Goal: Information Seeking & Learning: Understand process/instructions

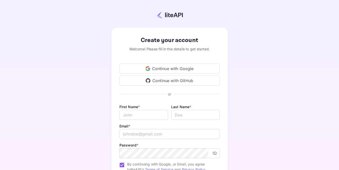
click at [201, 68] on div "Continue with Google" at bounding box center [169, 69] width 100 height 10
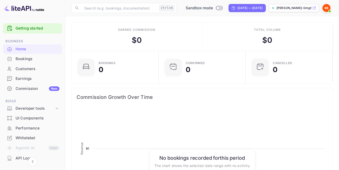
scroll to position [78, 80]
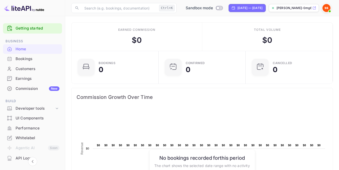
click at [50, 88] on div "New" at bounding box center [54, 88] width 11 height 5
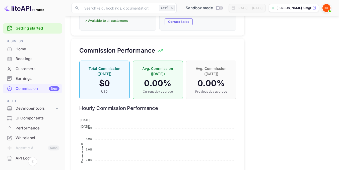
click at [45, 45] on div "Home" at bounding box center [32, 49] width 59 height 10
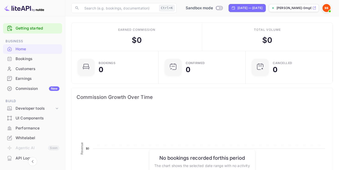
scroll to position [78, 80]
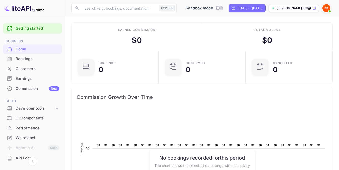
click at [41, 29] on link "Getting started" at bounding box center [38, 29] width 44 height 6
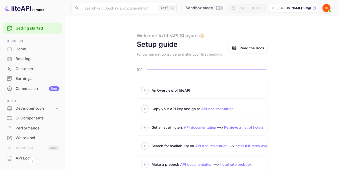
scroll to position [29, 0]
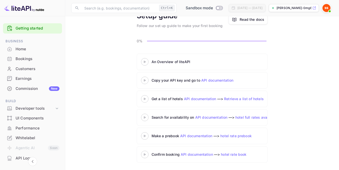
click at [146, 62] on icon at bounding box center [145, 62] width 18 height 3
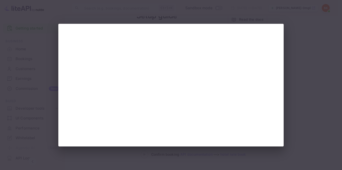
click at [316, 54] on div at bounding box center [171, 85] width 342 height 170
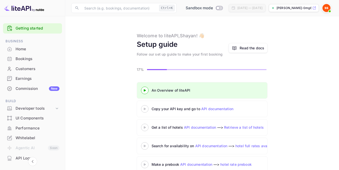
scroll to position [29, 0]
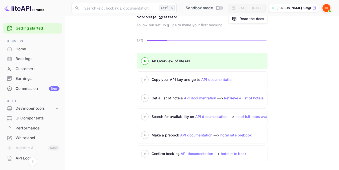
click at [41, 121] on div "UI Components" at bounding box center [38, 119] width 44 height 6
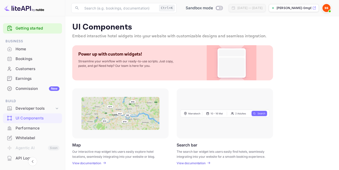
click at [34, 128] on div "Performance" at bounding box center [38, 129] width 44 height 6
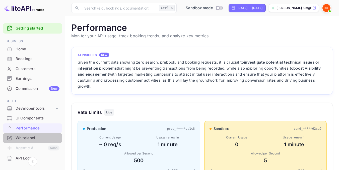
click at [40, 138] on div "Whitelabel" at bounding box center [38, 138] width 44 height 6
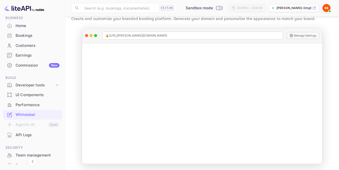
scroll to position [81, 0]
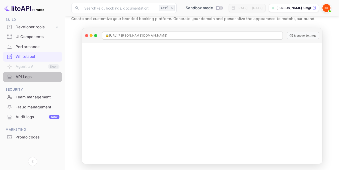
click at [45, 78] on div "API Logs" at bounding box center [38, 77] width 44 height 6
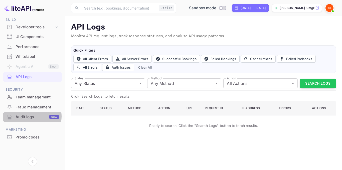
click at [30, 117] on div "Audit logs New" at bounding box center [38, 117] width 44 height 6
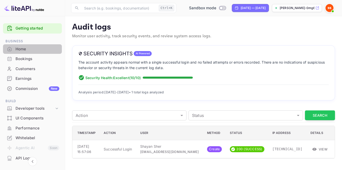
click at [38, 51] on div "Home" at bounding box center [38, 49] width 44 height 6
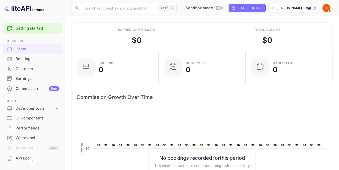
scroll to position [78, 80]
click at [31, 85] on div "Commission New" at bounding box center [32, 89] width 59 height 10
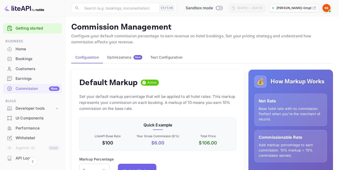
click at [129, 56] on div "Optimizations New" at bounding box center [124, 57] width 35 height 5
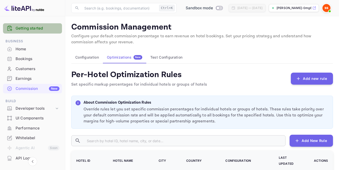
click at [46, 28] on link "Getting started" at bounding box center [38, 29] width 44 height 6
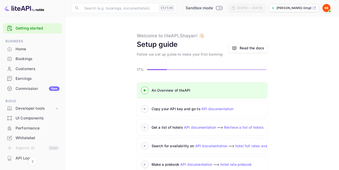
scroll to position [29, 0]
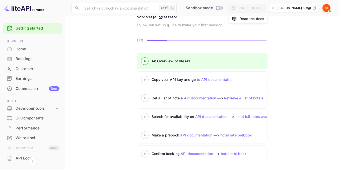
click at [201, 135] on link "API documentation" at bounding box center [196, 135] width 32 height 4
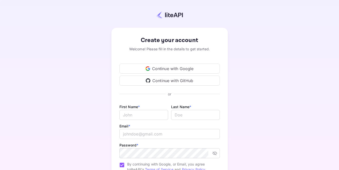
click at [175, 70] on div "Continue with Google" at bounding box center [169, 69] width 100 height 10
click at [147, 68] on icon at bounding box center [147, 68] width 5 height 5
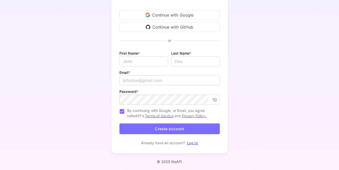
click at [193, 143] on link "Log in" at bounding box center [192, 143] width 11 height 4
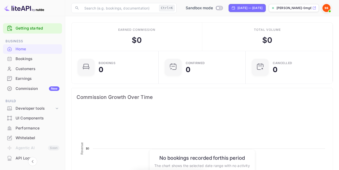
scroll to position [78, 80]
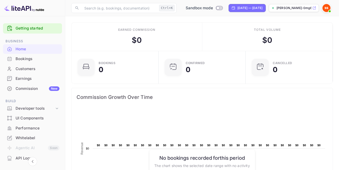
click at [324, 12] on span at bounding box center [326, 8] width 9 height 9
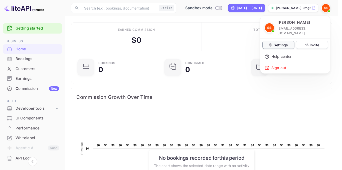
click at [280, 42] on p "Settings" at bounding box center [281, 44] width 14 height 5
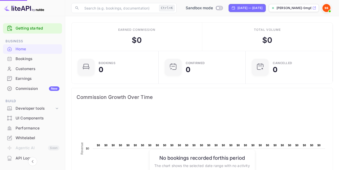
scroll to position [4, 4]
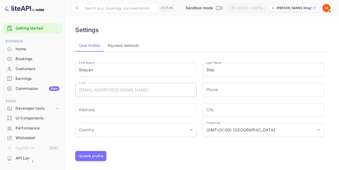
scroll to position [1, 0]
click at [136, 43] on button "Payment methods" at bounding box center [123, 45] width 39 height 12
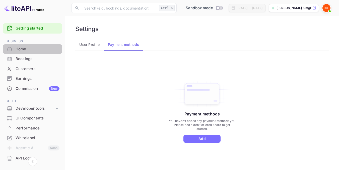
click at [40, 53] on div "Home" at bounding box center [32, 49] width 59 height 10
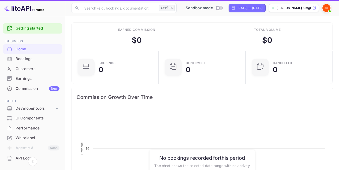
scroll to position [78, 80]
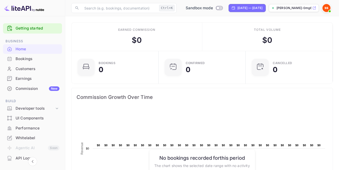
click at [42, 72] on div "Customers" at bounding box center [32, 69] width 59 height 10
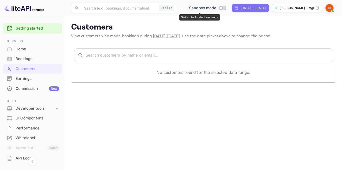
click at [219, 10] on span "Switch to Production mode" at bounding box center [222, 8] width 7 height 5
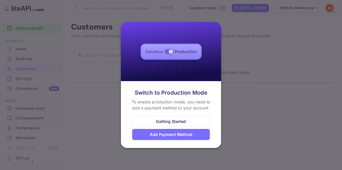
click at [191, 133] on div "Add Payment Method" at bounding box center [171, 135] width 43 height 6
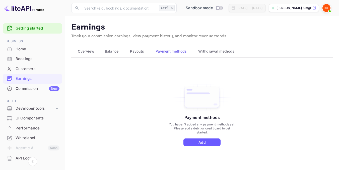
click at [198, 144] on button "Add" at bounding box center [201, 143] width 37 height 8
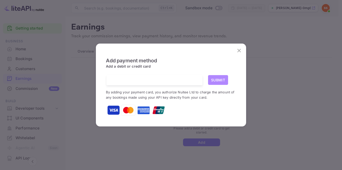
click at [219, 79] on button "Submit" at bounding box center [218, 80] width 20 height 10
click at [222, 80] on button "Submit" at bounding box center [218, 80] width 20 height 10
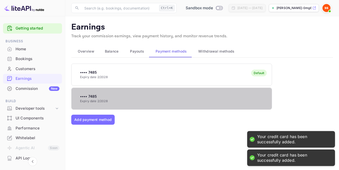
click at [228, 98] on div "•••• 7485 Expiry date 2/2028" at bounding box center [171, 99] width 200 height 20
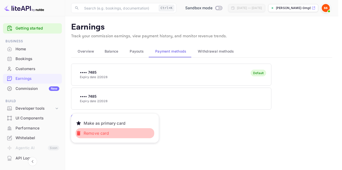
click at [134, 133] on button "Remove card" at bounding box center [115, 133] width 79 height 10
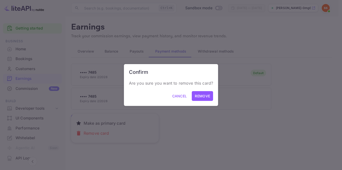
click at [210, 98] on button "Remove" at bounding box center [202, 96] width 21 height 10
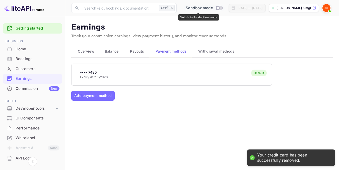
click at [214, 7] on input "Switch to Production mode" at bounding box center [218, 7] width 10 height 3
checkbox input "false"
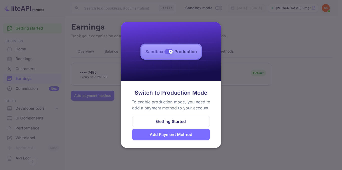
click at [171, 123] on div "Getting Started" at bounding box center [171, 122] width 30 height 6
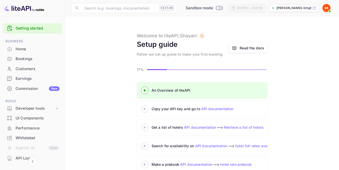
scroll to position [29, 0]
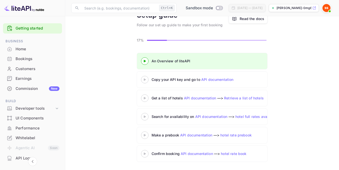
click at [218, 79] on link "API documentation" at bounding box center [217, 79] width 32 height 4
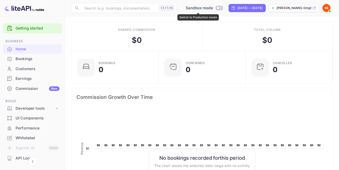
click at [215, 10] on input "Switch to Production mode" at bounding box center [218, 7] width 10 height 3
checkbox input "true"
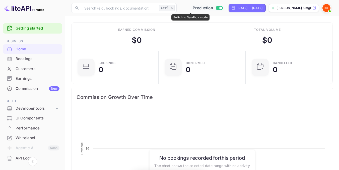
scroll to position [78, 80]
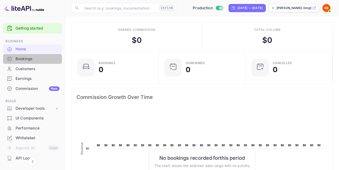
click at [32, 61] on div "Bookings" at bounding box center [38, 59] width 44 height 6
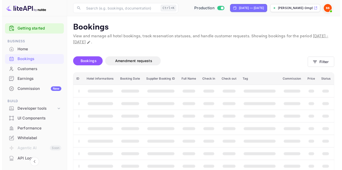
scroll to position [41, 0]
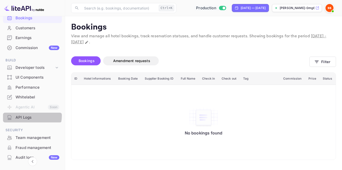
click at [27, 116] on div "API Logs" at bounding box center [38, 118] width 44 height 6
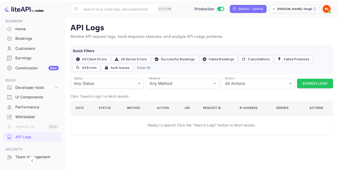
scroll to position [19, 0]
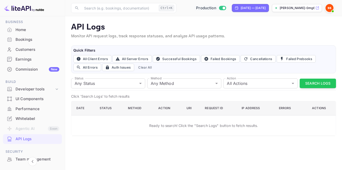
click at [30, 68] on div "Commission New" at bounding box center [38, 70] width 44 height 6
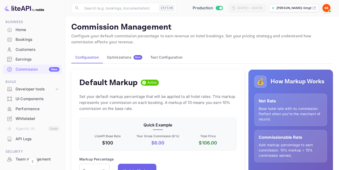
scroll to position [85, 153]
click at [129, 58] on div "Optimizations New" at bounding box center [124, 57] width 35 height 5
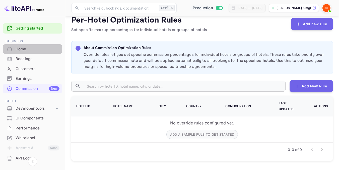
click at [42, 51] on div "Home" at bounding box center [38, 49] width 44 height 6
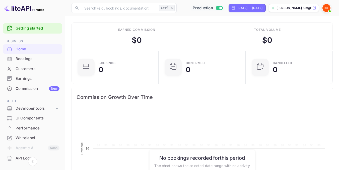
scroll to position [78, 80]
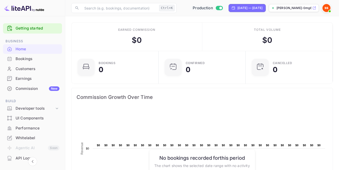
click at [298, 8] on p "[PERSON_NAME]-0mg6v.nuit..." at bounding box center [293, 8] width 35 height 5
click at [40, 116] on div "UI Components" at bounding box center [38, 119] width 44 height 6
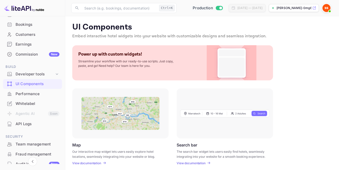
scroll to position [23, 0]
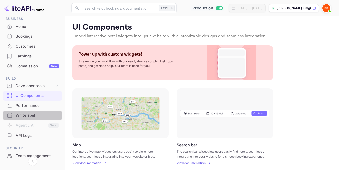
click at [42, 114] on div "Whitelabel" at bounding box center [38, 116] width 44 height 6
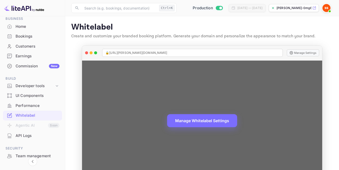
click at [136, 53] on span "🔒 https://shayan-sher-0mg6v.nuitee.link" at bounding box center [136, 53] width 62 height 5
click at [305, 53] on button "Manage Settings" at bounding box center [302, 52] width 32 height 7
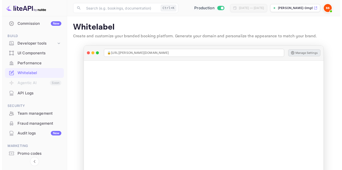
scroll to position [81, 0]
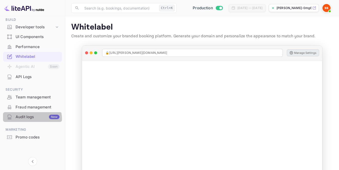
click at [30, 119] on div "Audit logs New" at bounding box center [38, 117] width 44 height 6
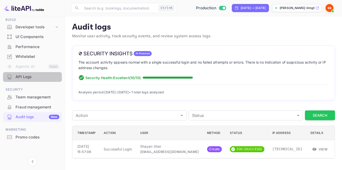
click at [33, 79] on div "API Logs" at bounding box center [38, 77] width 44 height 6
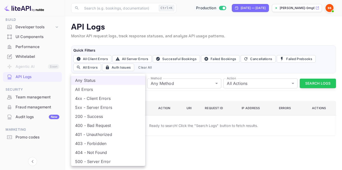
click at [127, 81] on body "Getting started Business Home Bookings Customers Earnings Commission New Build …" at bounding box center [171, 85] width 342 height 170
click at [127, 81] on li "Any Status" at bounding box center [108, 80] width 74 height 9
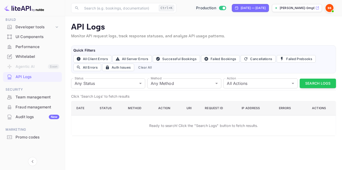
click at [156, 80] on label "Method" at bounding box center [156, 78] width 11 height 4
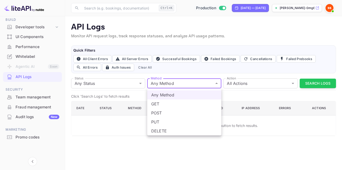
click at [172, 83] on body "Getting started Business Home Bookings Customers Earnings Commission New Build …" at bounding box center [171, 85] width 342 height 170
click at [172, 83] on div at bounding box center [171, 85] width 342 height 170
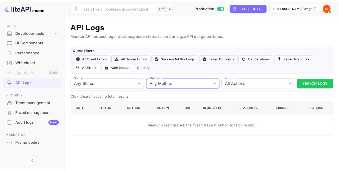
scroll to position [75, 0]
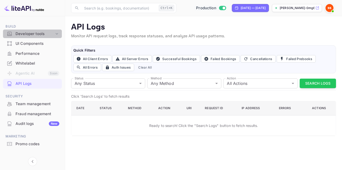
click at [41, 36] on div "Developer tools" at bounding box center [35, 34] width 39 height 6
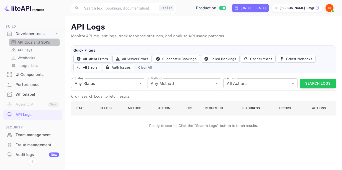
click at [34, 44] on p "API docs and SDKs" at bounding box center [34, 42] width 33 height 5
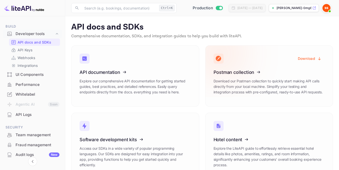
click at [308, 59] on button "Download" at bounding box center [309, 59] width 30 height 10
